Goal: Transaction & Acquisition: Purchase product/service

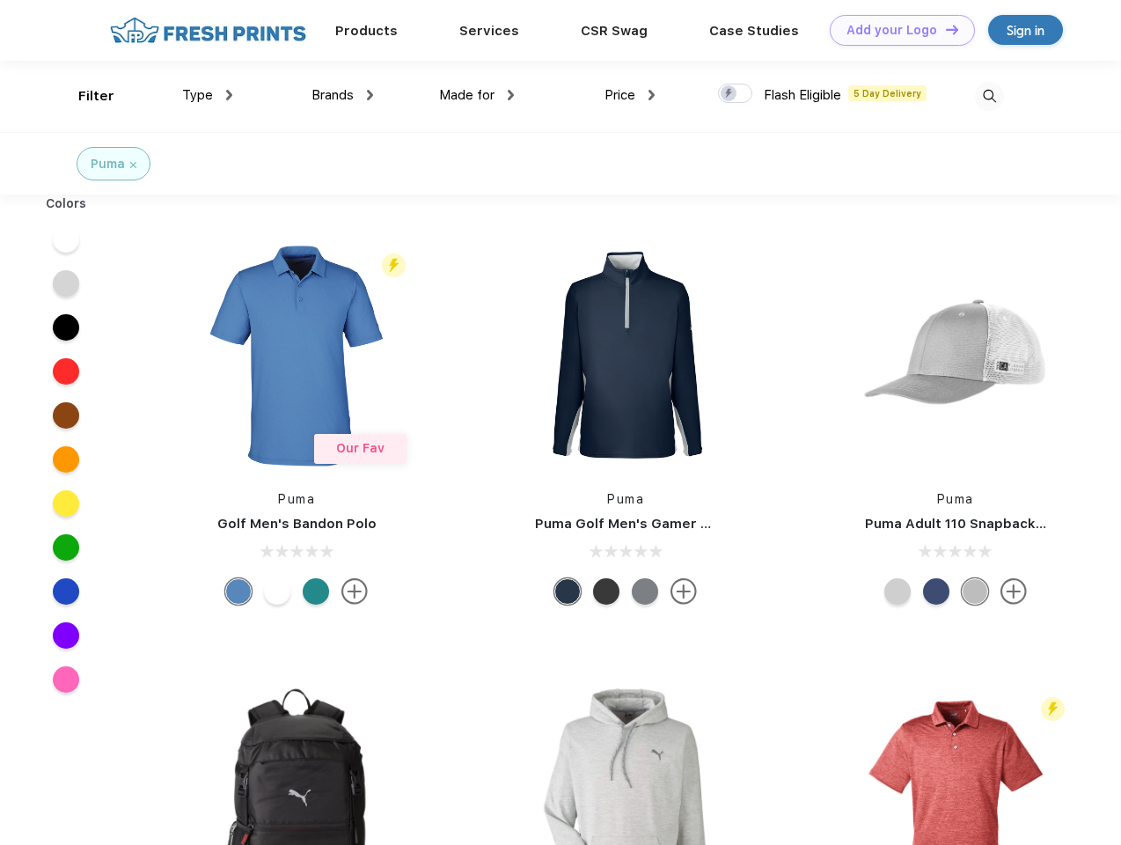
click at [896, 30] on link "Add your Logo Design Tool" at bounding box center [902, 30] width 145 height 31
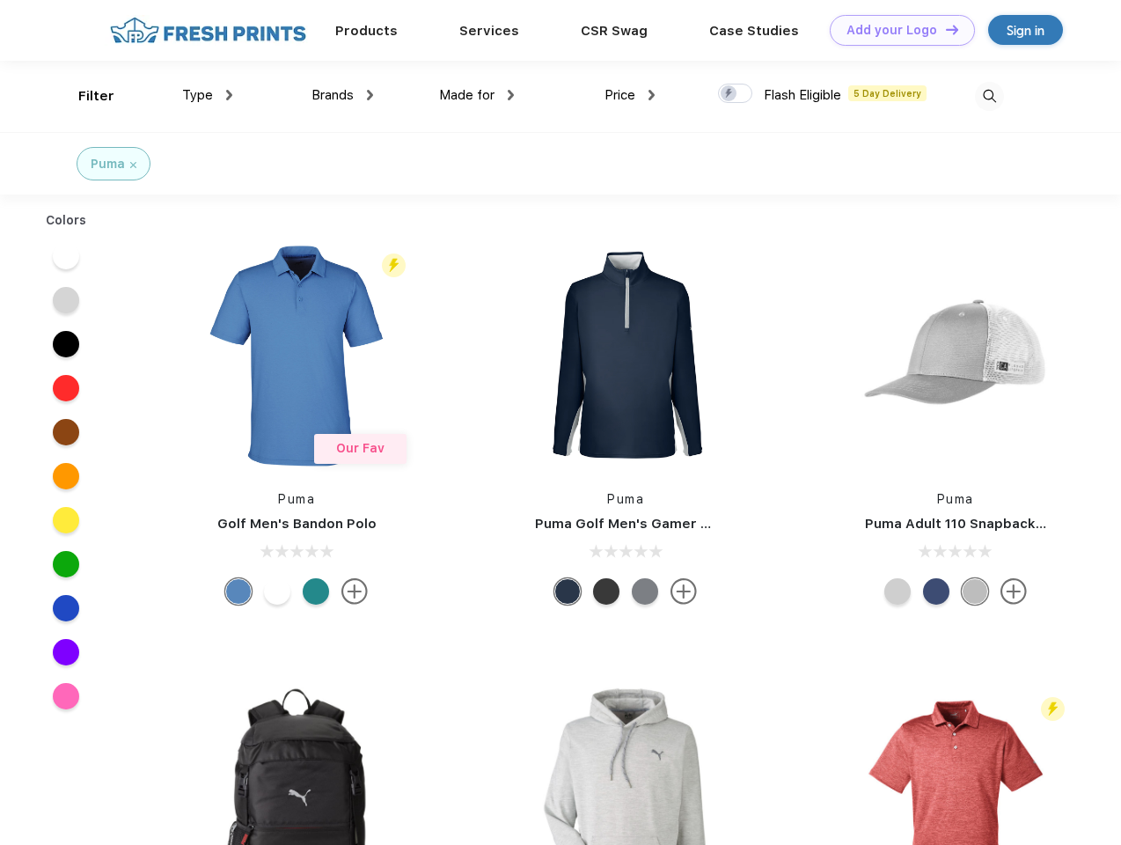
click at [0, 0] on div "Design Tool" at bounding box center [0, 0] width 0 height 0
click at [944, 29] on link "Add your Logo Design Tool" at bounding box center [902, 30] width 145 height 31
click at [84, 96] on div "Filter" at bounding box center [96, 96] width 36 height 20
click at [208, 95] on span "Type" at bounding box center [197, 95] width 31 height 16
click at [342, 95] on span "Brands" at bounding box center [332, 95] width 42 height 16
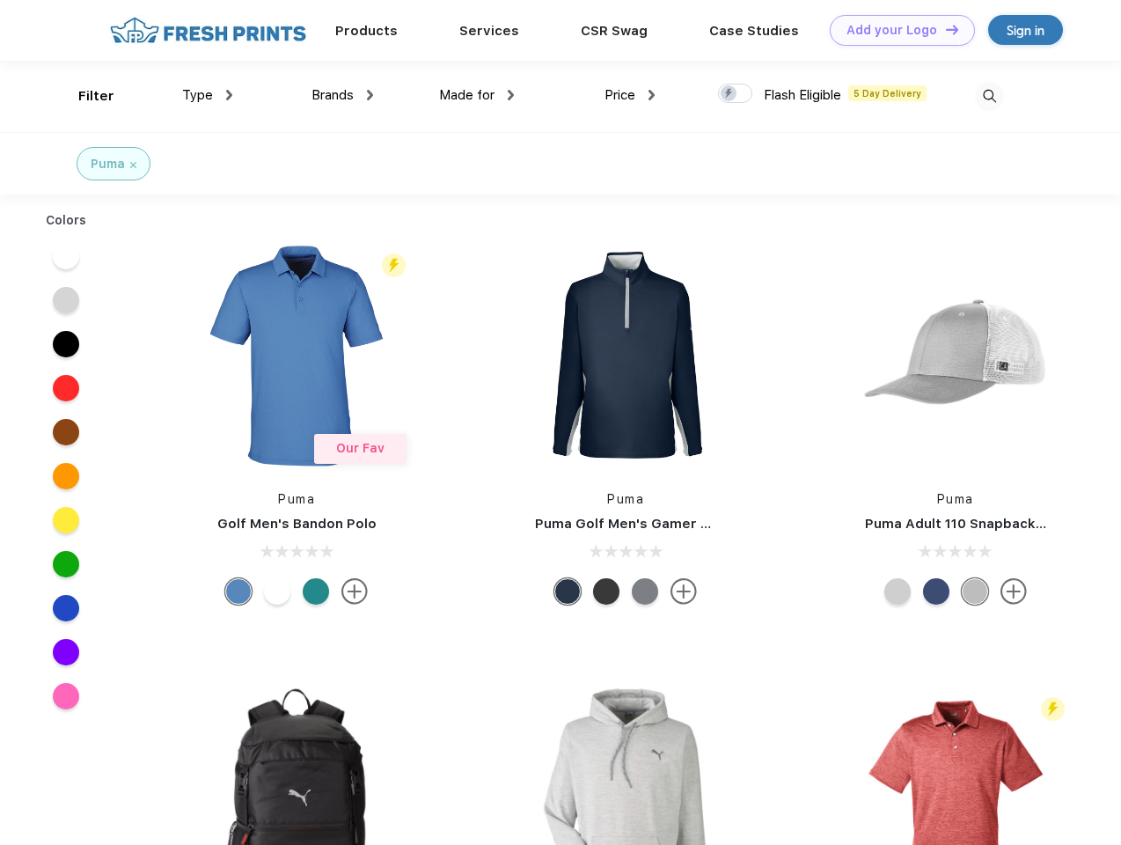
click at [477, 95] on span "Made for" at bounding box center [466, 95] width 55 height 16
click at [630, 95] on span "Price" at bounding box center [619, 95] width 31 height 16
click at [736, 94] on div at bounding box center [735, 93] width 34 height 19
click at [729, 94] on input "checkbox" at bounding box center [723, 88] width 11 height 11
click at [989, 96] on img at bounding box center [989, 96] width 29 height 29
